Goal: Task Accomplishment & Management: Complete application form

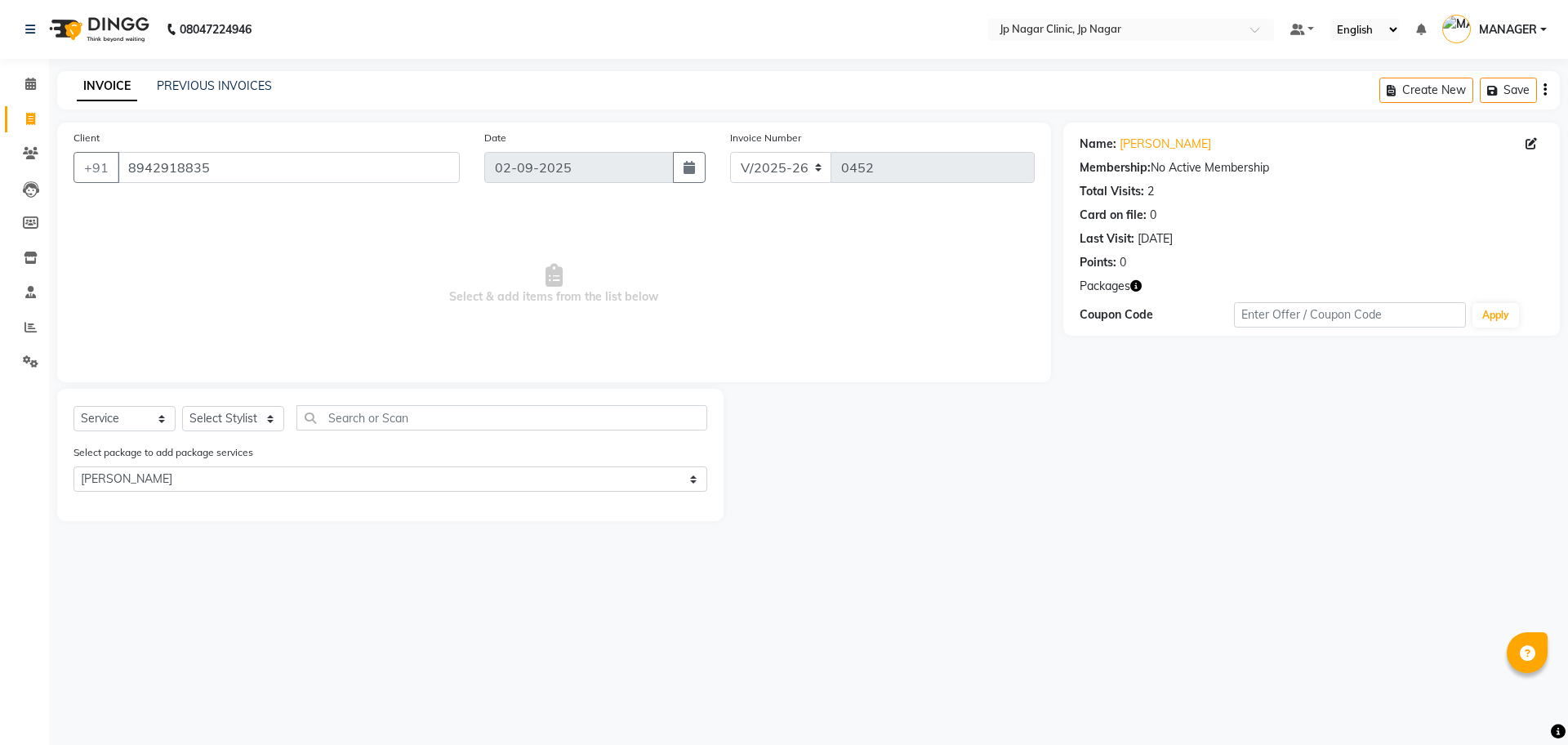
select select "7443"
select select "service"
select select "1: Object"
drag, startPoint x: 0, startPoint y: 0, endPoint x: 231, endPoint y: 418, distance: 477.6
click at [231, 418] on select "Select Stylist APRUVA [PERSON_NAME] [PERSON_NAME] [PERSON_NAME] [PERSON_NAME] l…" at bounding box center [233, 418] width 102 height 25
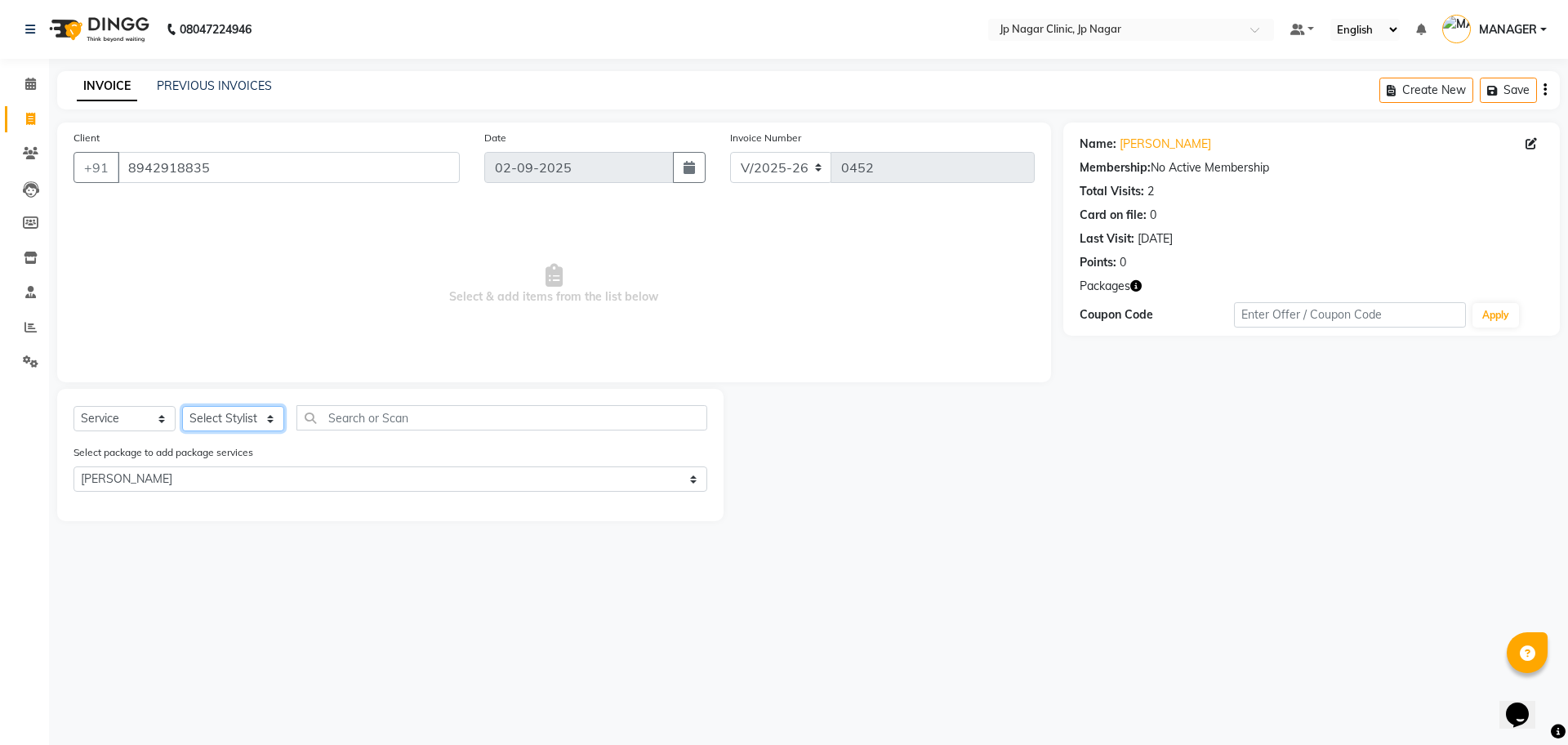
select select "89413"
click at [182, 406] on select "Select Stylist APRUVA [PERSON_NAME] [PERSON_NAME] [PERSON_NAME] [PERSON_NAME] l…" at bounding box center [233, 418] width 102 height 25
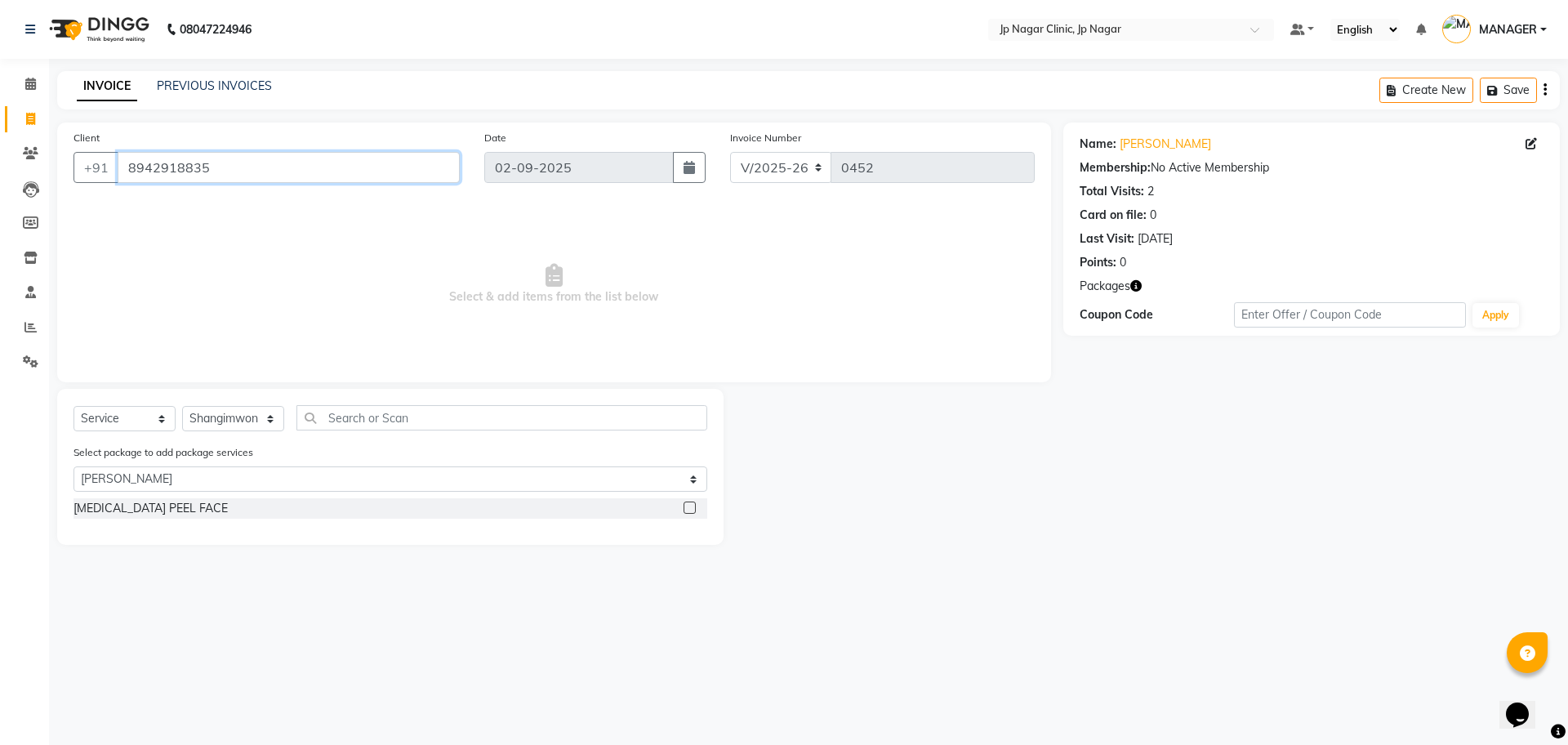
click at [238, 176] on input "8942918835" at bounding box center [289, 167] width 342 height 31
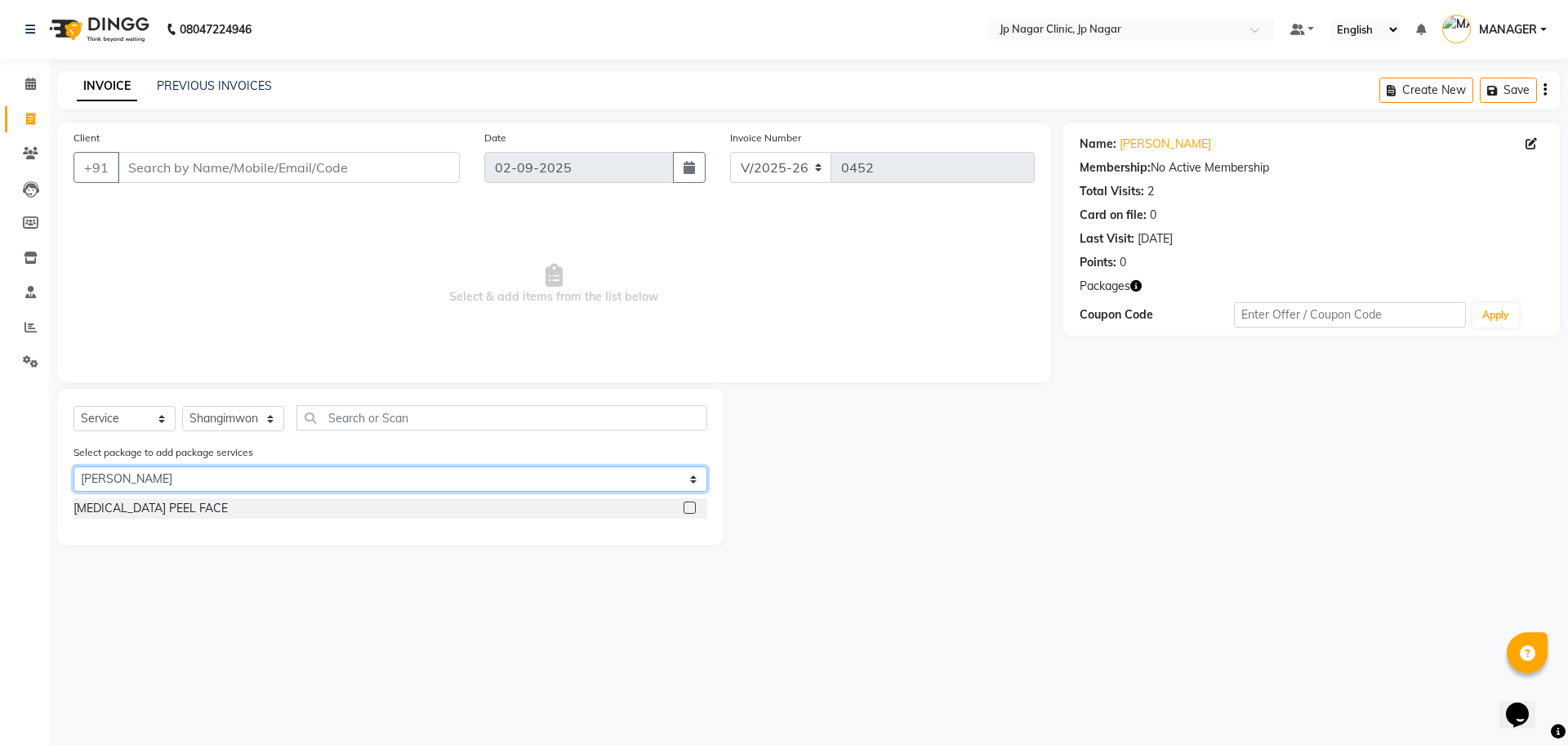
click at [124, 474] on select "Select [PERSON_NAME]" at bounding box center [390, 479] width 634 height 25
select select "0: undefined"
click at [74, 467] on select "Select [PERSON_NAME]" at bounding box center [390, 479] width 634 height 25
click at [235, 486] on select "Select [PERSON_NAME]" at bounding box center [390, 479] width 634 height 25
click at [229, 480] on select "Select [PERSON_NAME]" at bounding box center [390, 479] width 634 height 25
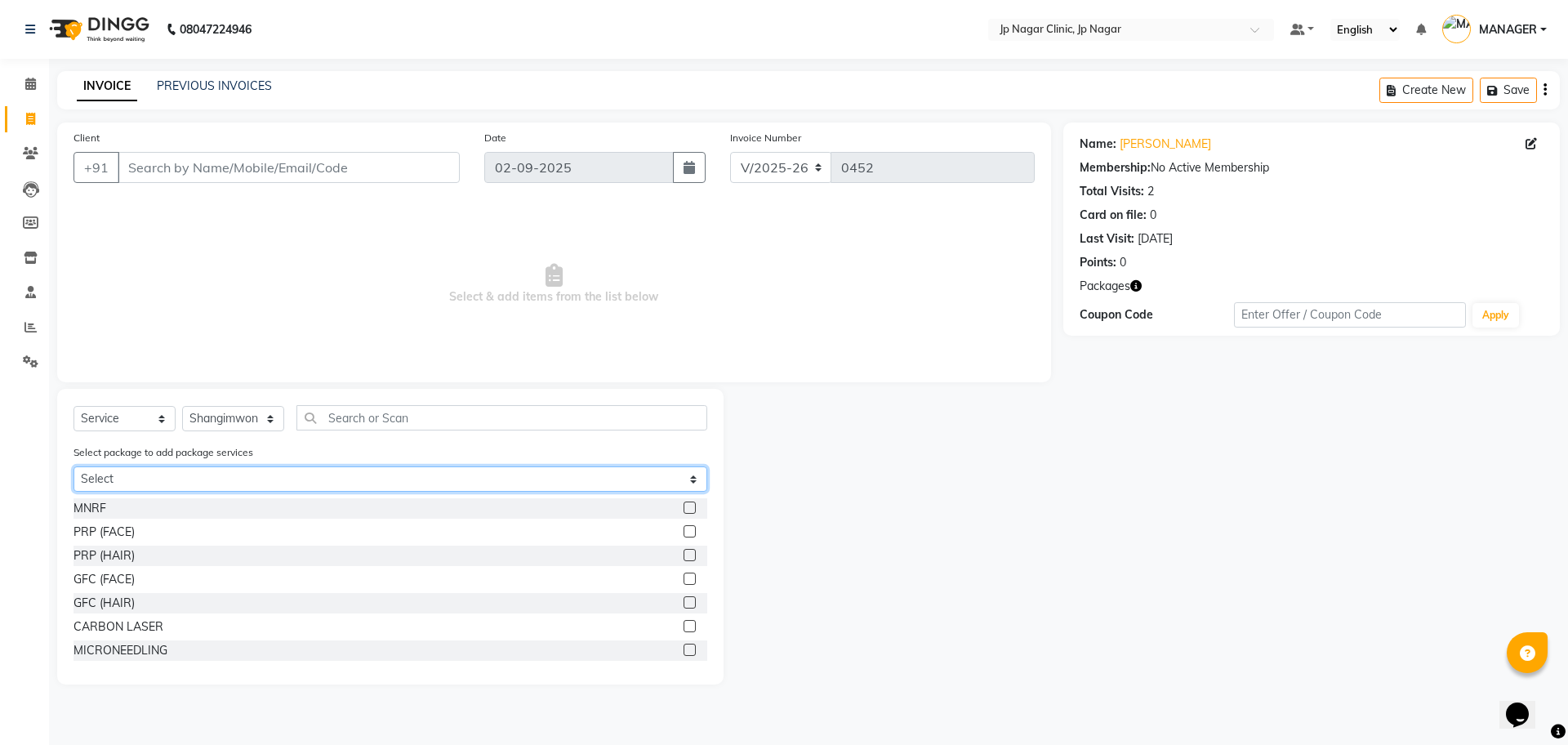
click at [198, 474] on select "Select [PERSON_NAME]" at bounding box center [390, 479] width 634 height 25
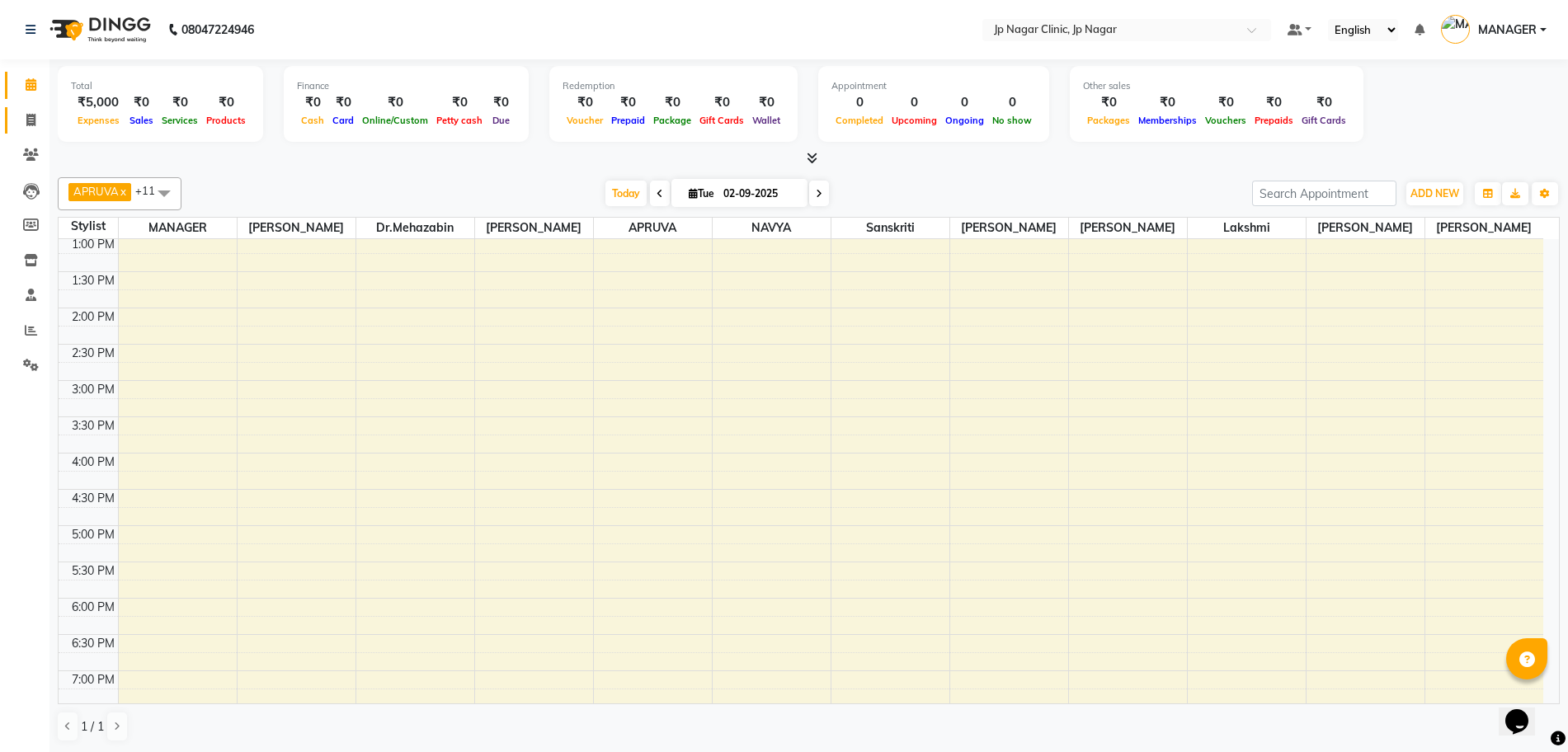
click at [30, 130] on link "Invoice" at bounding box center [25, 120] width 39 height 27
select select "service"
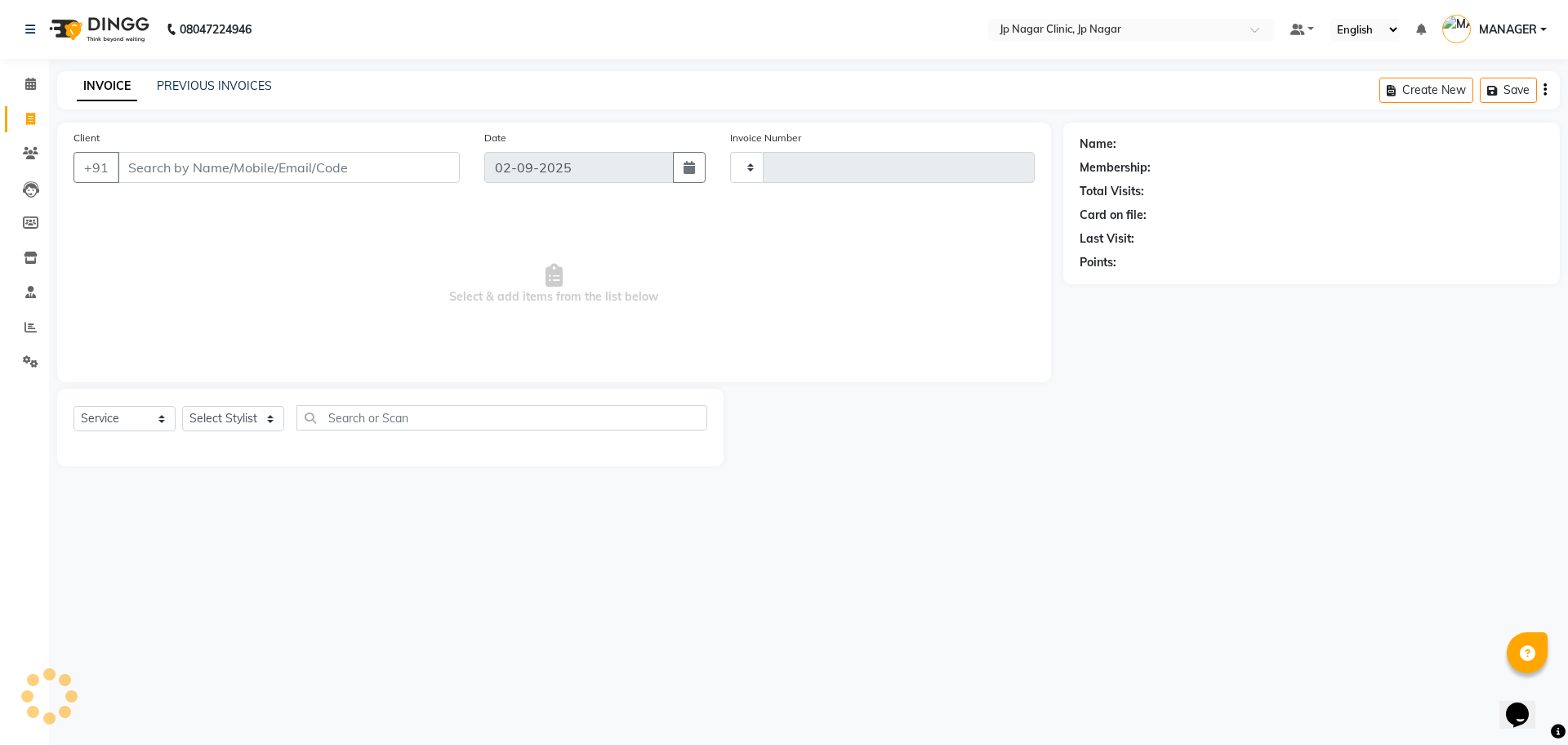
type input "0452"
select select "7443"
click at [237, 414] on select "Select Stylist" at bounding box center [233, 418] width 102 height 25
select select "89413"
click at [182, 406] on select "Select Stylist APRUVA [PERSON_NAME] [PERSON_NAME] [PERSON_NAME] [PERSON_NAME] l…" at bounding box center [233, 418] width 102 height 25
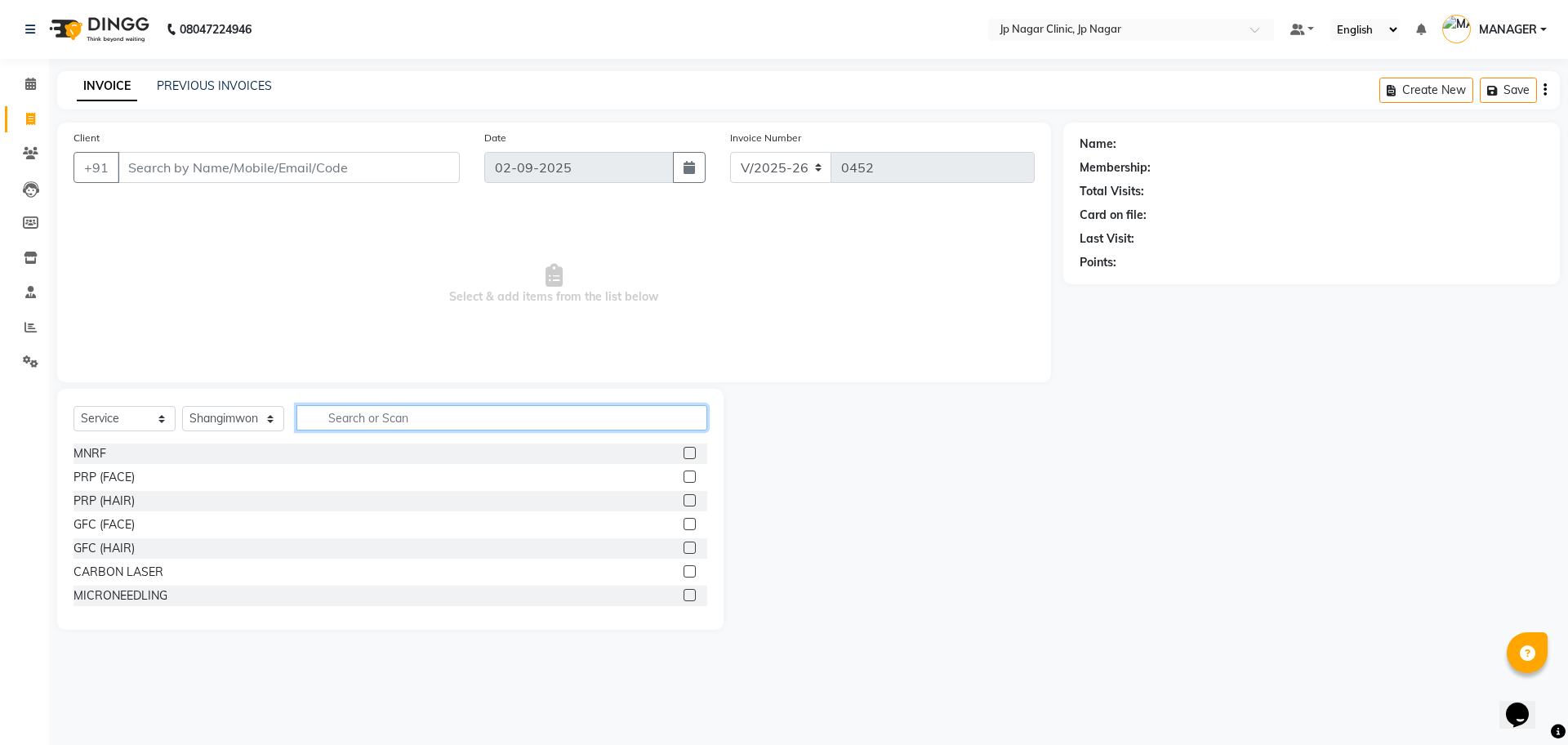
click at [359, 418] on input "text" at bounding box center [502, 417] width 411 height 25
type input "hy"
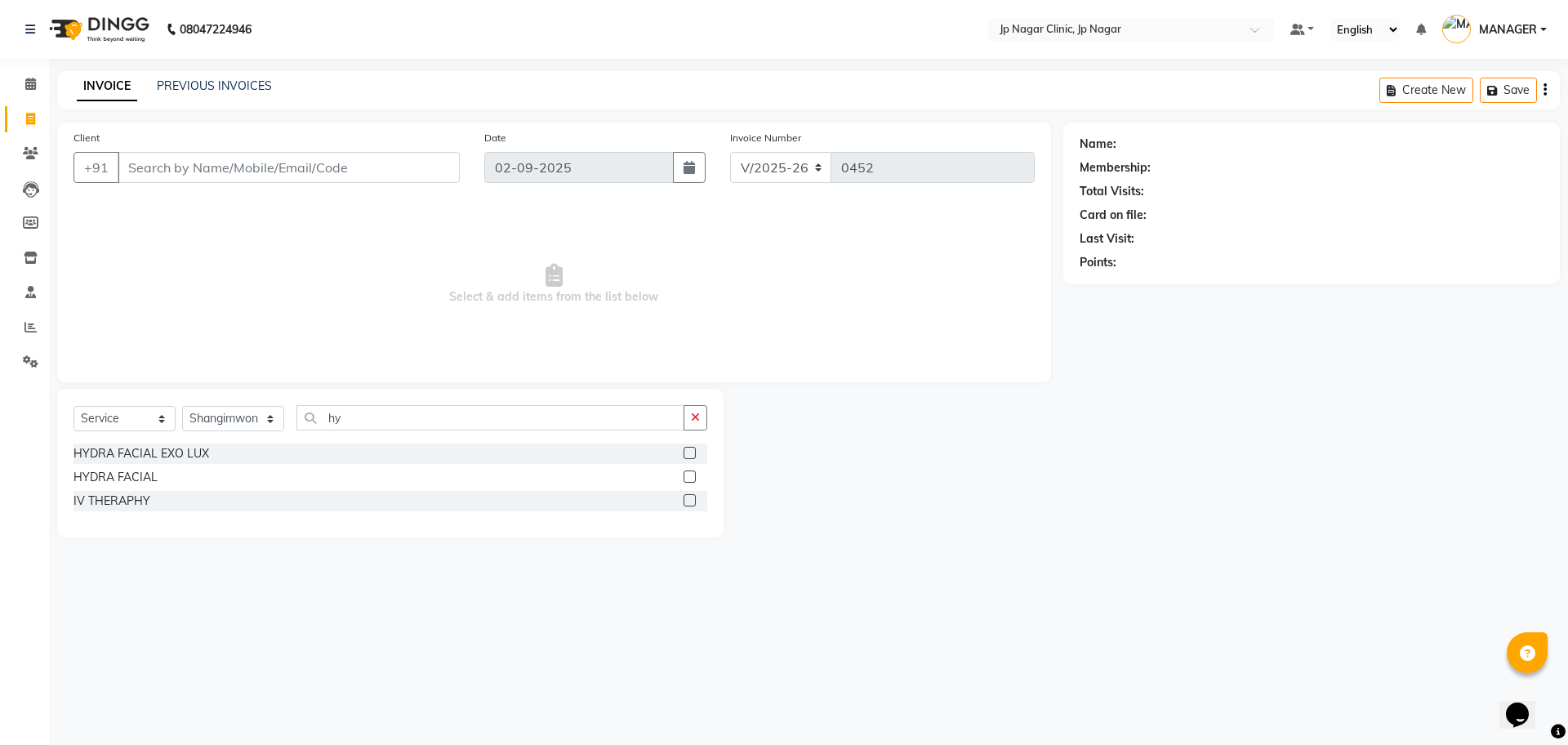
click at [687, 476] on label at bounding box center [690, 477] width 12 height 12
click at [687, 476] on input "checkbox" at bounding box center [689, 478] width 10 height 10
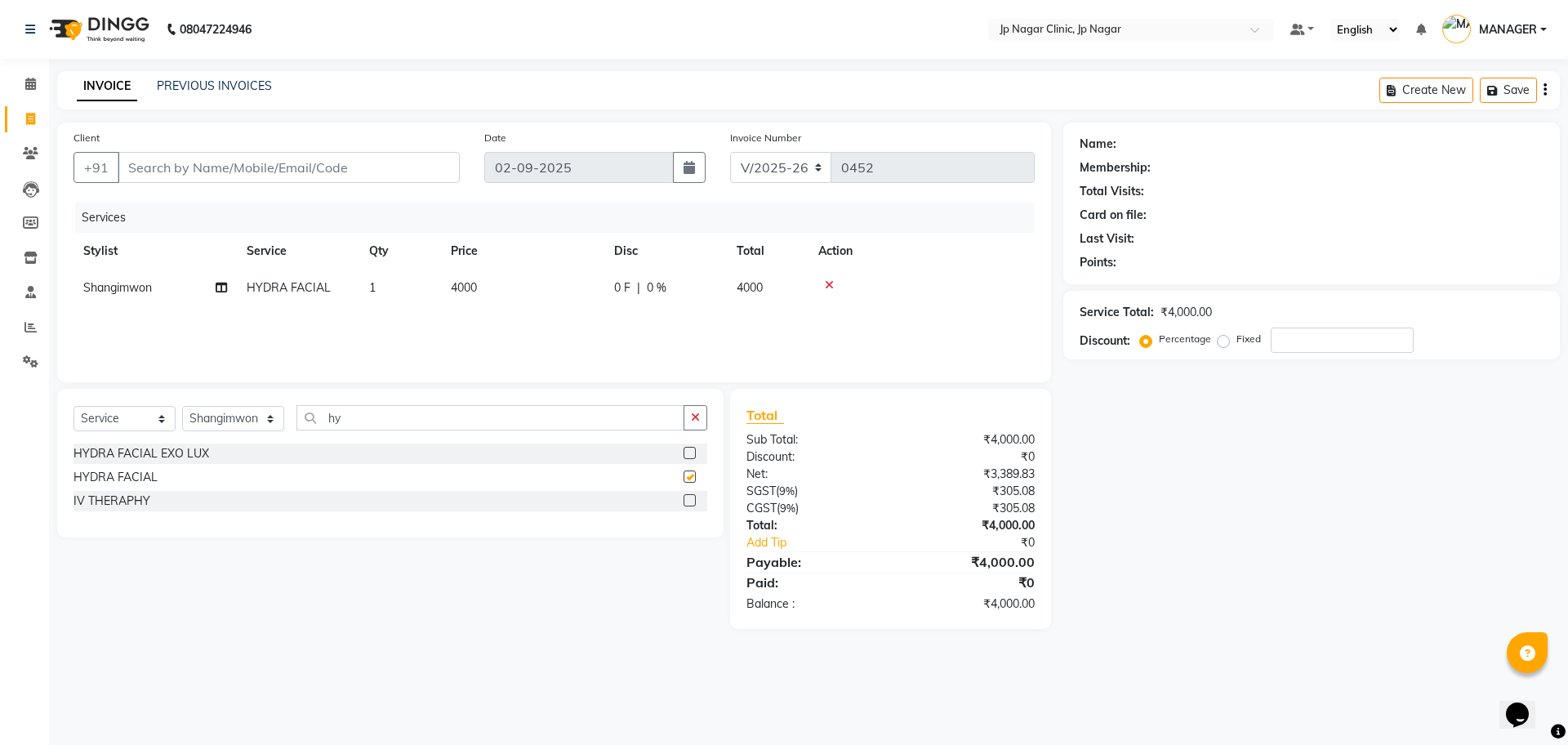
checkbox input "false"
click at [475, 282] on span "4000" at bounding box center [464, 287] width 26 height 15
select select "89413"
click at [625, 291] on input "4000" at bounding box center [600, 291] width 144 height 25
type input "4"
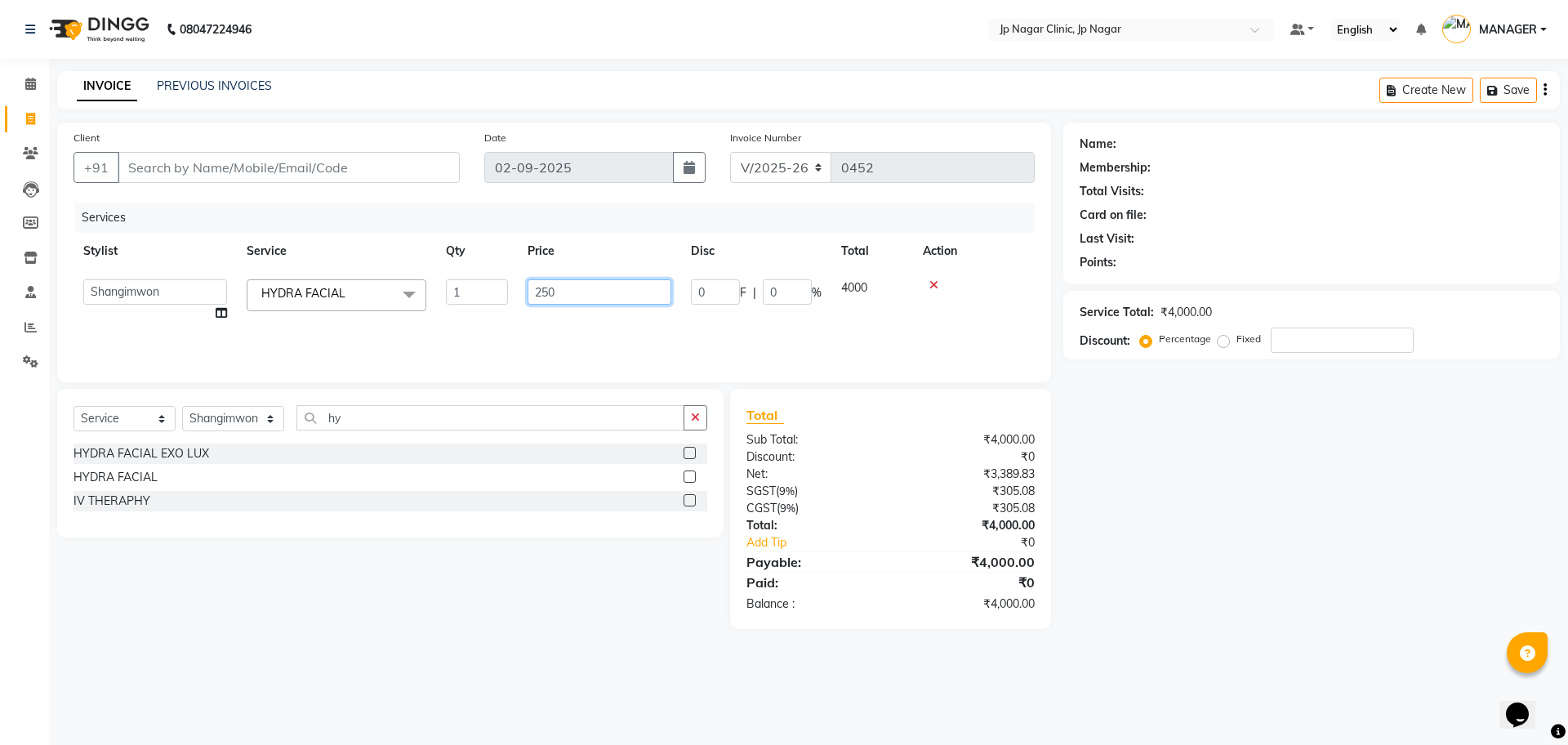
type input "2500"
click at [1188, 600] on div "Name: Membership: Total Visits: Card on file: Last Visit: Points: Service Total…" at bounding box center [1318, 376] width 509 height 506
